Goal: Book appointment/travel/reservation

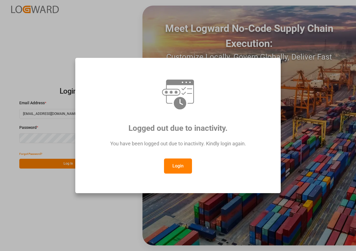
click at [179, 167] on button "Login" at bounding box center [178, 166] width 28 height 15
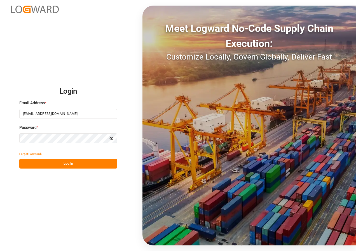
click at [69, 165] on button "Log In" at bounding box center [68, 164] width 98 height 10
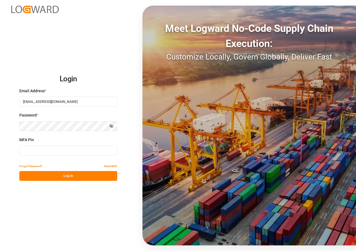
click at [45, 153] on input at bounding box center [68, 151] width 98 height 10
type input "789338"
click at [76, 180] on button "Log In" at bounding box center [68, 176] width 98 height 10
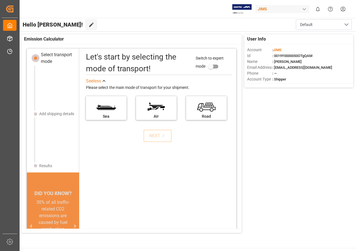
scroll to position [6, 0]
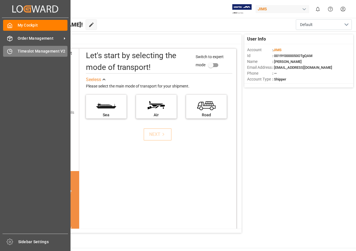
click at [30, 48] on div "Timeslot Management V2 Timeslot Management V2" at bounding box center [35, 51] width 64 height 11
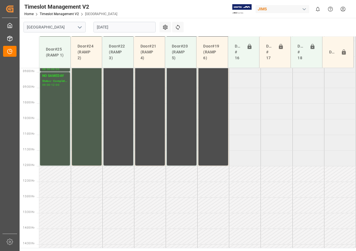
scroll to position [276, 0]
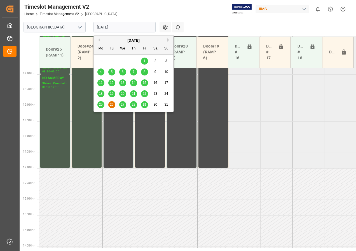
click at [117, 27] on input "[DATE]" at bounding box center [125, 27] width 62 height 11
click at [122, 105] on span "27" at bounding box center [123, 105] width 4 height 4
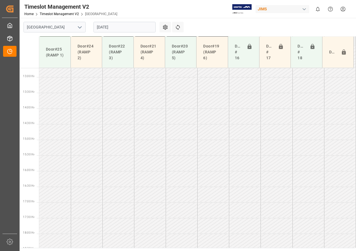
click at [111, 29] on input "[DATE]" at bounding box center [125, 27] width 62 height 11
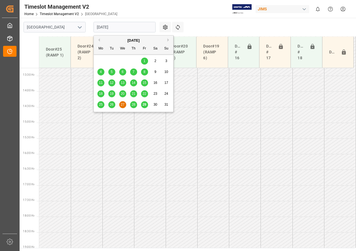
scroll to position [416, 0]
click at [168, 39] on button "Next Month" at bounding box center [168, 39] width 3 height 3
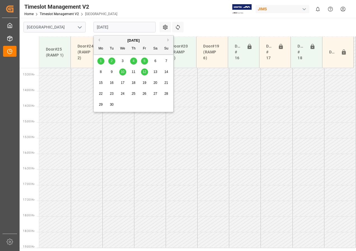
click at [112, 61] on span "2" at bounding box center [112, 61] width 2 height 4
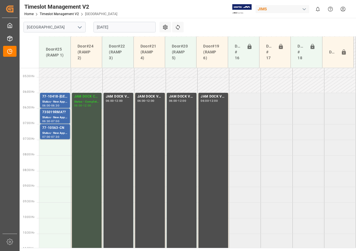
scroll to position [155, 0]
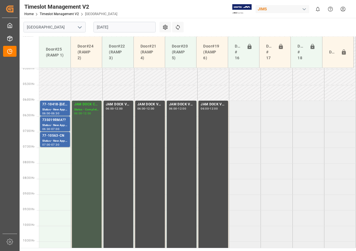
click at [105, 28] on input "[DATE]" at bounding box center [125, 27] width 62 height 11
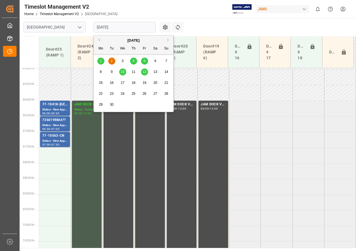
click at [134, 60] on span "4" at bounding box center [134, 61] width 2 height 4
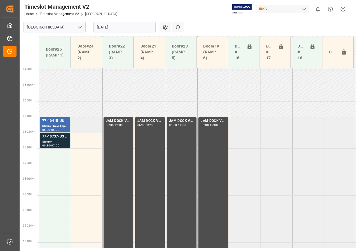
scroll to position [136, 0]
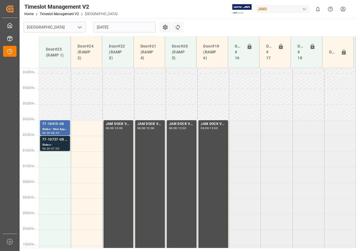
click at [57, 146] on div "Status -" at bounding box center [54, 145] width 25 height 5
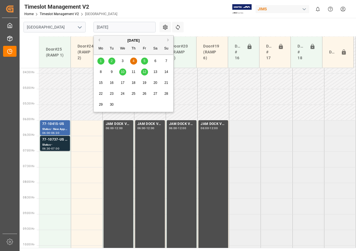
click at [119, 28] on input "[DATE]" at bounding box center [125, 27] width 62 height 11
click at [145, 71] on span "12" at bounding box center [145, 72] width 4 height 4
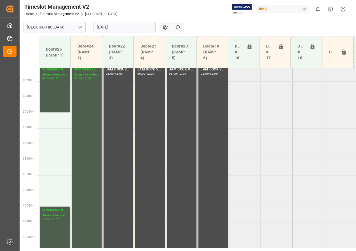
scroll to position [187, 0]
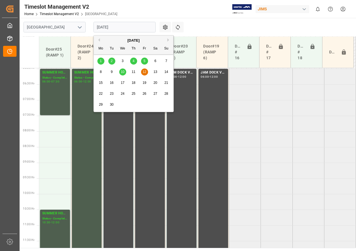
drag, startPoint x: 117, startPoint y: 26, endPoint x: 132, endPoint y: 53, distance: 31.1
click at [118, 26] on input "[DATE]" at bounding box center [125, 27] width 62 height 11
click at [133, 72] on span "11" at bounding box center [134, 72] width 4 height 4
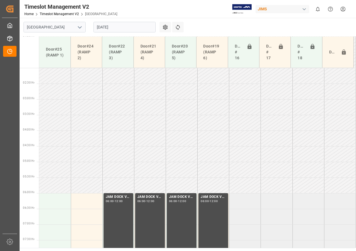
scroll to position [147, 0]
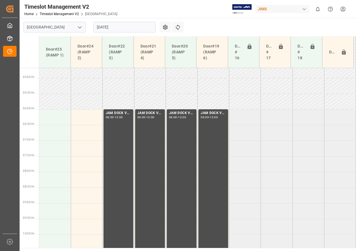
click at [105, 26] on input "[DATE]" at bounding box center [125, 27] width 62 height 11
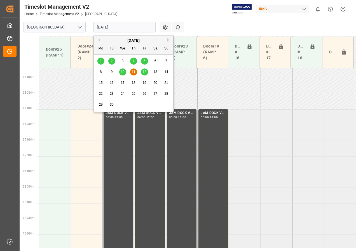
click at [123, 71] on span "10" at bounding box center [123, 72] width 4 height 4
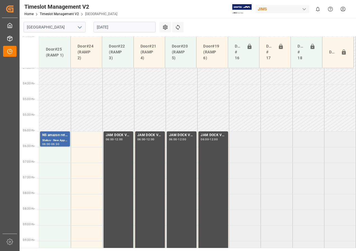
scroll to position [124, 0]
click at [118, 28] on input "[DATE]" at bounding box center [125, 27] width 62 height 11
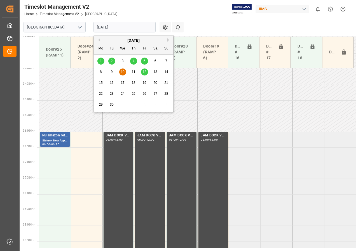
click at [133, 60] on span "4" at bounding box center [134, 61] width 2 height 4
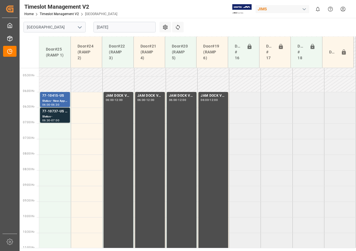
scroll to position [164, 0]
click at [112, 27] on input "[DATE]" at bounding box center [125, 27] width 62 height 11
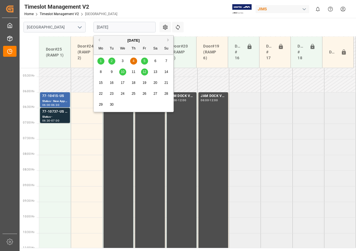
click at [112, 60] on span "2" at bounding box center [112, 61] width 2 height 4
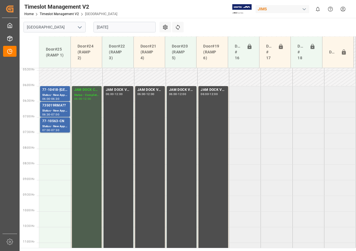
scroll to position [184, 0]
